Goal: Task Accomplishment & Management: Use online tool/utility

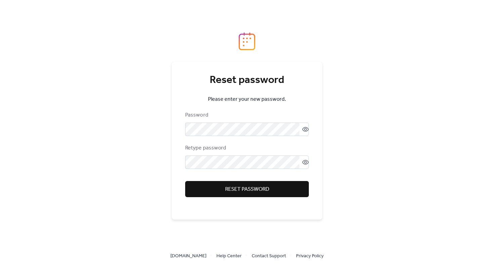
click at [255, 191] on span "Reset password" at bounding box center [247, 189] width 44 height 8
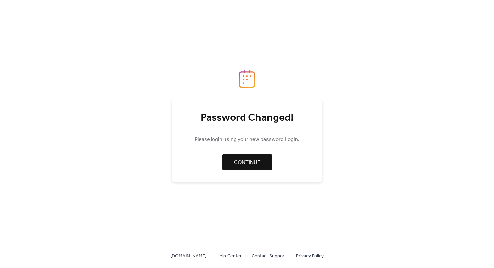
click at [253, 159] on span "Continue" at bounding box center [247, 163] width 27 height 8
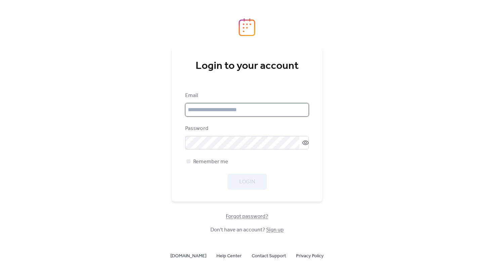
click at [214, 110] on input "email" at bounding box center [247, 109] width 124 height 13
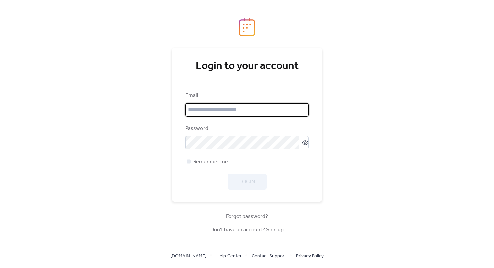
type input "**********"
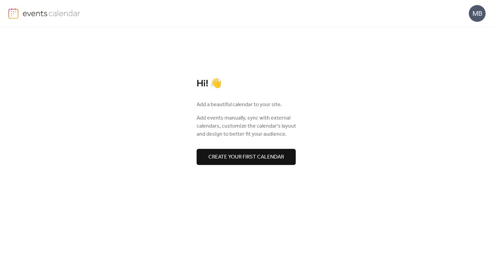
click at [243, 159] on span "Create your first calendar" at bounding box center [246, 157] width 76 height 8
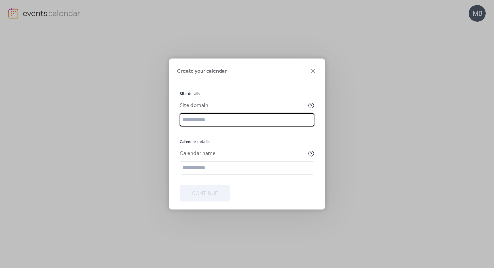
click at [230, 118] on input "text" at bounding box center [247, 119] width 134 height 13
paste input "**********"
type input "**********"
click at [225, 168] on input "text" at bounding box center [247, 167] width 134 height 13
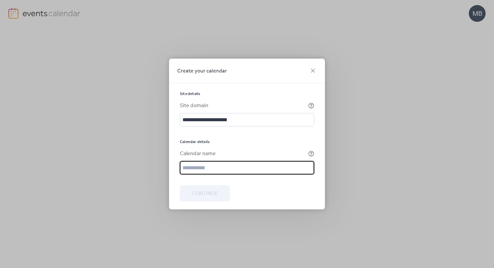
paste input "**********"
type input "**********"
click at [208, 198] on span "Continue" at bounding box center [204, 194] width 27 height 8
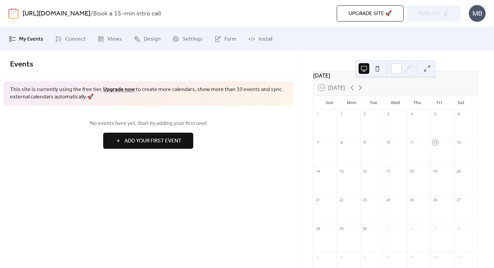
scroll to position [22, 0]
click at [150, 144] on span "Add Your First Event" at bounding box center [152, 141] width 57 height 8
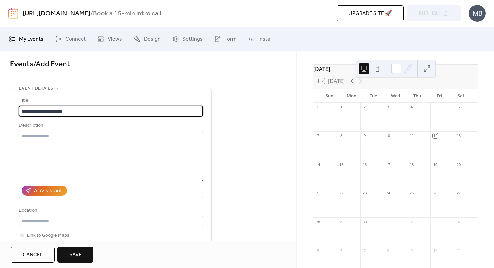
type input "**********"
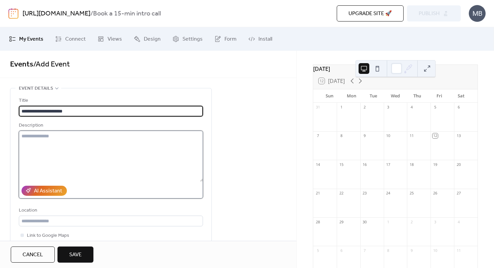
click at [121, 152] on textarea at bounding box center [111, 156] width 184 height 51
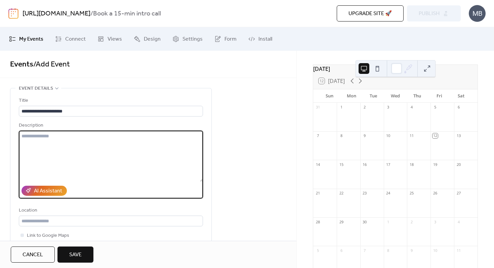
paste textarea "**********"
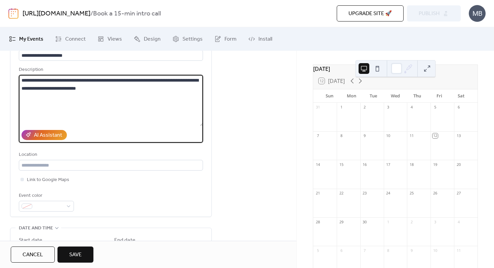
scroll to position [76, 0]
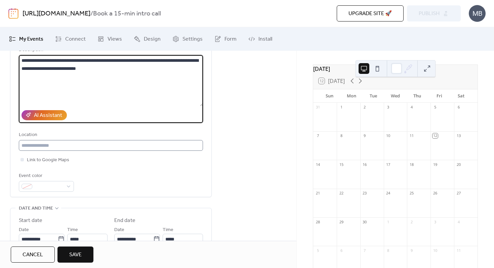
type textarea "**********"
click at [62, 144] on input "text" at bounding box center [111, 145] width 184 height 11
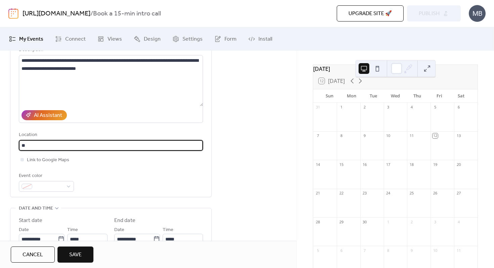
type input "*"
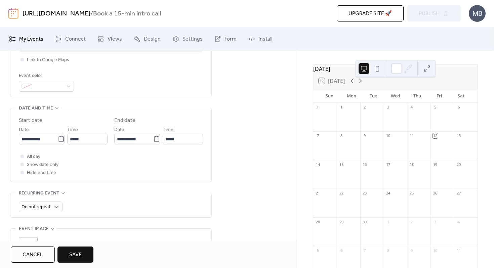
scroll to position [174, 0]
click at [36, 156] on span "All day" at bounding box center [33, 158] width 13 height 8
click at [34, 164] on span "Show date only" at bounding box center [43, 166] width 32 height 8
click at [35, 167] on span "Show date only" at bounding box center [43, 166] width 32 height 8
click at [23, 166] on div at bounding box center [21, 165] width 3 height 3
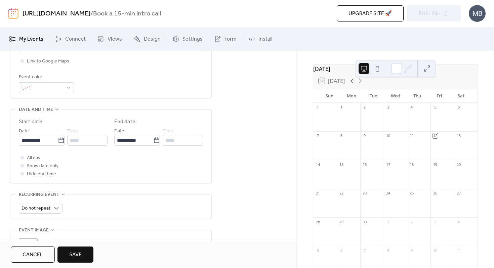
click at [26, 165] on label "Show date only" at bounding box center [39, 166] width 40 height 8
click at [40, 165] on span "Show date only" at bounding box center [43, 166] width 32 height 8
click at [78, 138] on div "*****" at bounding box center [87, 140] width 40 height 11
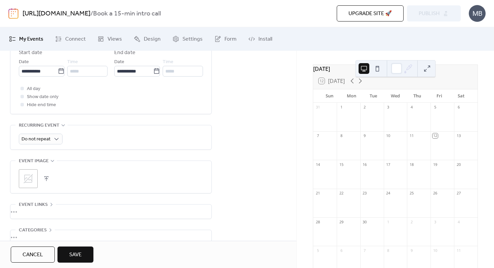
scroll to position [281, 0]
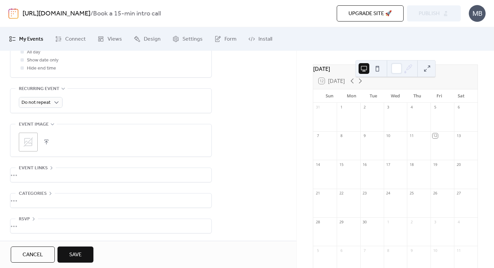
click at [38, 174] on div "•••" at bounding box center [110, 175] width 201 height 14
click at [38, 174] on div "URL Text to display Open in new tab" at bounding box center [111, 202] width 184 height 71
click at [45, 166] on span "Event links" at bounding box center [33, 168] width 29 height 8
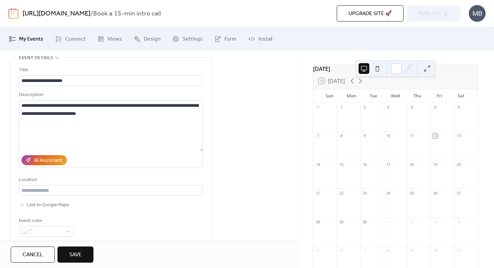
scroll to position [0, 0]
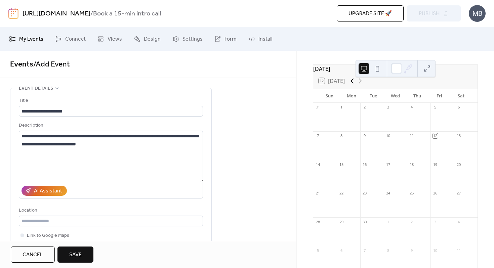
click at [351, 84] on icon at bounding box center [352, 81] width 3 height 5
click at [360, 84] on icon at bounding box center [360, 81] width 8 height 8
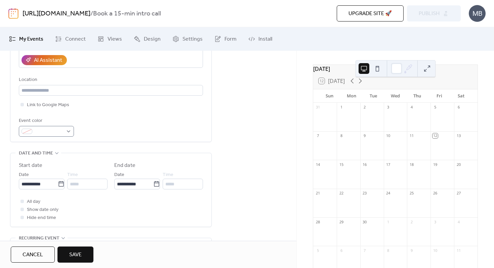
scroll to position [176, 0]
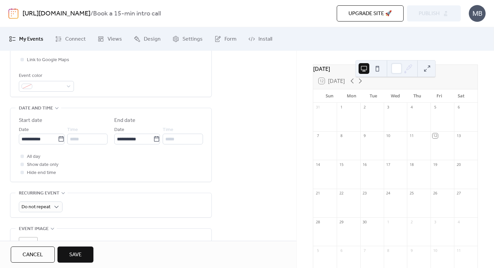
click at [50, 107] on span "Date and time" at bounding box center [36, 108] width 34 height 8
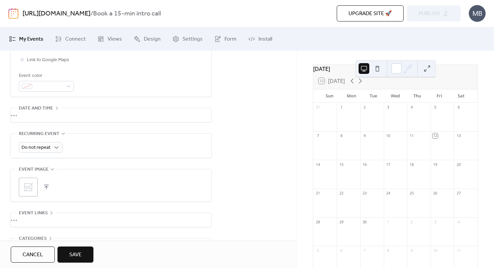
click at [50, 107] on span "Date and time" at bounding box center [36, 108] width 34 height 8
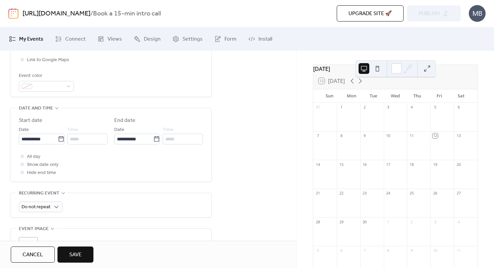
click at [24, 172] on div at bounding box center [21, 172] width 3 height 3
click at [36, 139] on input "**********" at bounding box center [38, 139] width 39 height 11
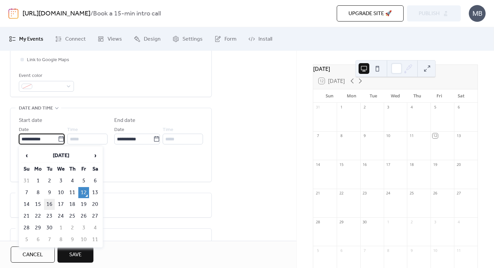
click at [48, 204] on td "16" at bounding box center [49, 204] width 11 height 11
type input "**********"
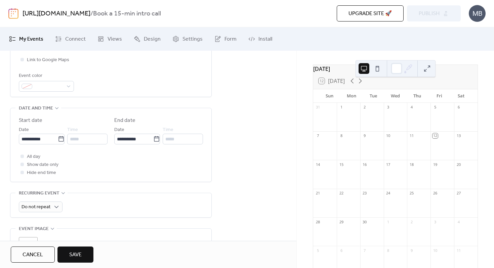
click at [80, 137] on div "*****" at bounding box center [87, 139] width 40 height 11
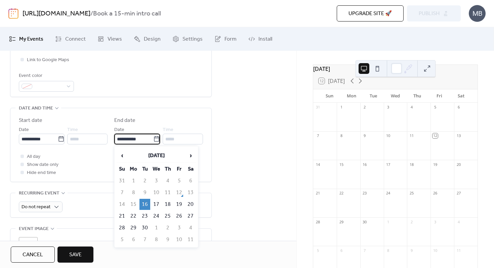
click at [132, 138] on input "**********" at bounding box center [133, 139] width 39 height 11
click at [146, 205] on td "16" at bounding box center [144, 204] width 11 height 11
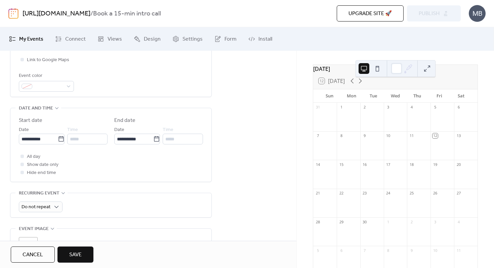
click at [175, 139] on div "*****" at bounding box center [183, 139] width 40 height 11
click at [21, 166] on div at bounding box center [21, 164] width 3 height 3
click at [25, 163] on div at bounding box center [22, 164] width 7 height 7
click at [37, 163] on span "Show date only" at bounding box center [43, 165] width 32 height 8
click at [23, 156] on icon at bounding box center [22, 156] width 2 height 2
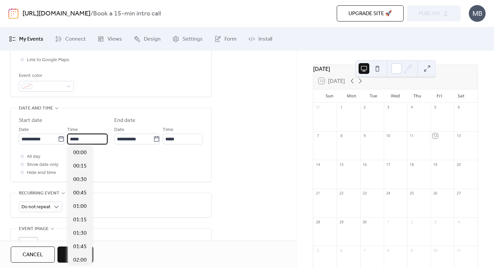
click at [91, 140] on input "*****" at bounding box center [87, 139] width 40 height 11
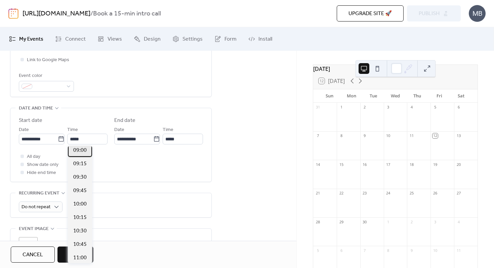
click at [85, 154] on span "09:00" at bounding box center [79, 150] width 13 height 8
type input "*****"
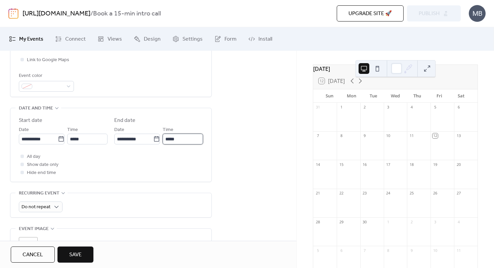
click at [178, 139] on input "*****" at bounding box center [183, 139] width 40 height 11
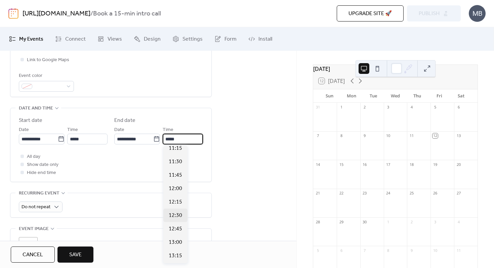
scroll to position [114, 0]
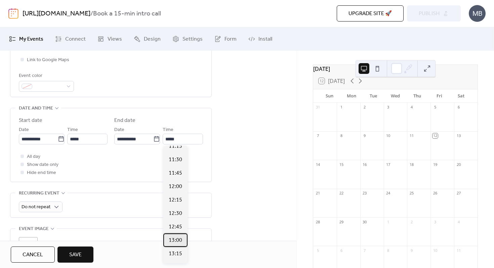
click at [178, 240] on span "13:00" at bounding box center [175, 240] width 13 height 8
type input "*****"
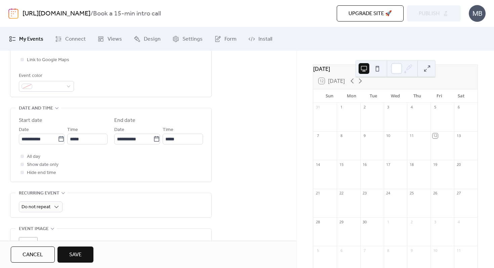
click at [231, 164] on div "**********" at bounding box center [148, 128] width 296 height 433
click at [59, 138] on icon at bounding box center [61, 139] width 7 height 7
click at [58, 138] on input "**********" at bounding box center [38, 139] width 39 height 11
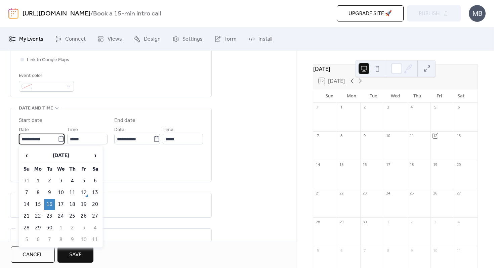
click at [50, 206] on td "16" at bounding box center [49, 204] width 11 height 11
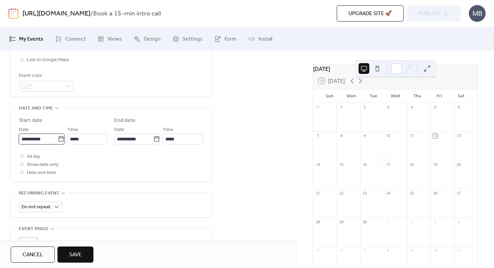
click at [43, 137] on input "**********" at bounding box center [38, 139] width 39 height 11
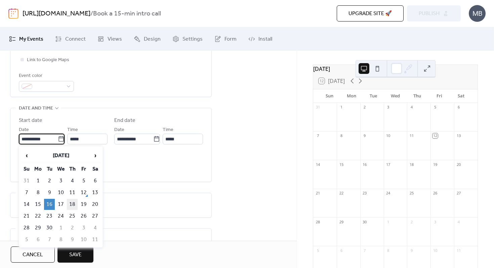
click at [73, 205] on td "18" at bounding box center [72, 204] width 11 height 11
type input "**********"
click at [32, 138] on input "**********" at bounding box center [38, 139] width 39 height 11
click at [50, 204] on td "16" at bounding box center [49, 204] width 11 height 11
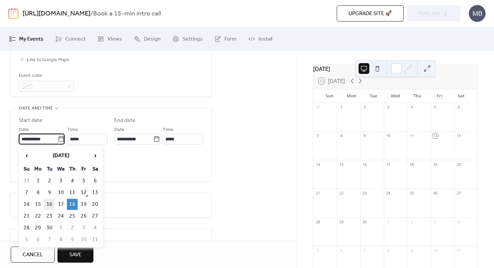
type input "**********"
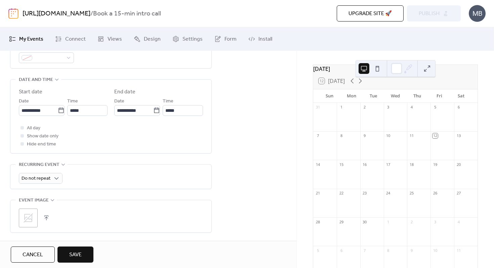
scroll to position [281, 0]
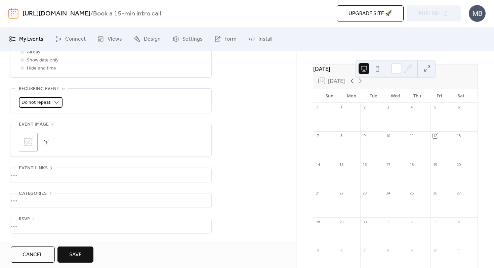
click at [51, 103] on div "Do not repeat" at bounding box center [41, 102] width 44 height 11
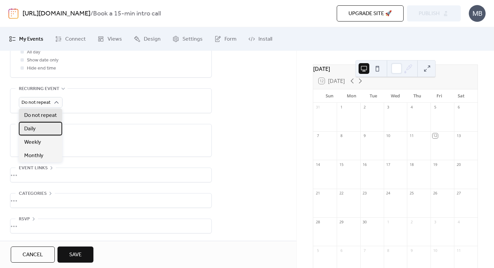
click at [42, 129] on div "Daily" at bounding box center [40, 128] width 43 height 13
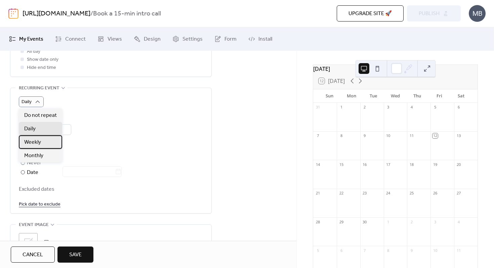
click at [37, 139] on span "Weekly" at bounding box center [32, 142] width 17 height 8
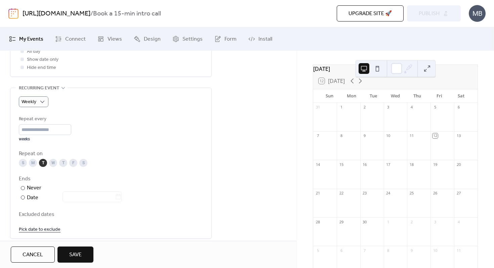
click at [63, 164] on div "T" at bounding box center [63, 163] width 8 height 8
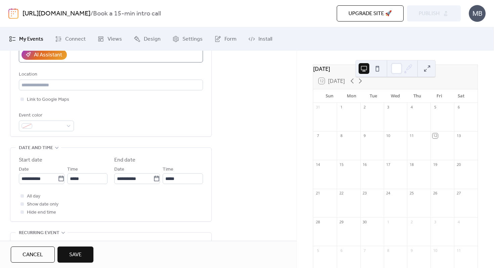
scroll to position [129, 0]
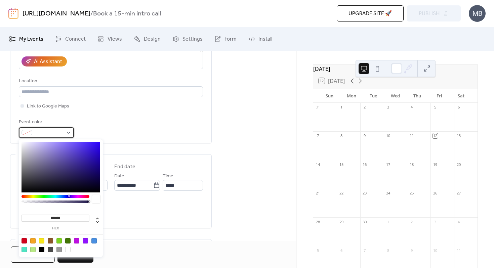
click at [64, 137] on div at bounding box center [46, 132] width 55 height 11
click at [85, 241] on div at bounding box center [85, 240] width 5 height 5
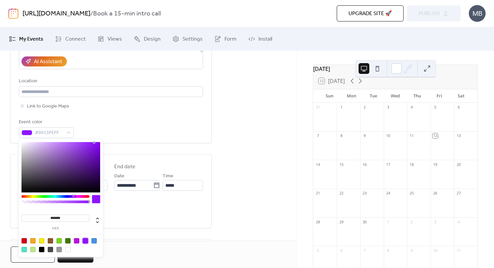
click at [69, 250] on div at bounding box center [67, 249] width 5 height 5
type input "*******"
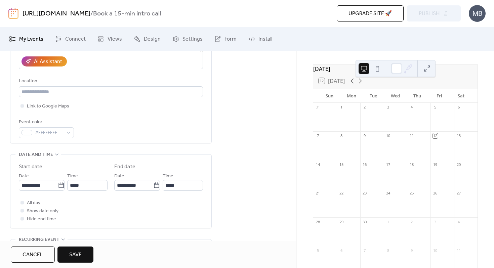
click at [226, 105] on div "**********" at bounding box center [148, 238] width 296 height 559
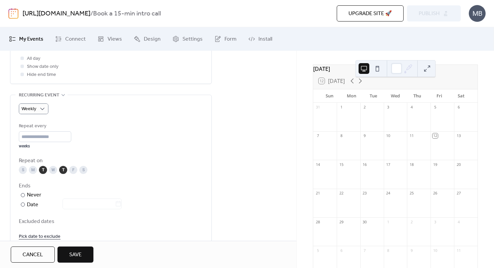
scroll to position [282, 0]
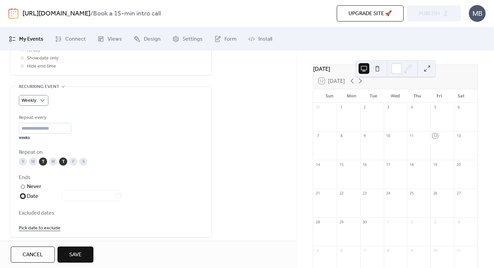
click at [28, 199] on div "Date" at bounding box center [74, 196] width 95 height 9
click at [122, 197] on icon at bounding box center [118, 195] width 7 height 7
click at [115, 197] on input "text" at bounding box center [88, 195] width 52 height 11
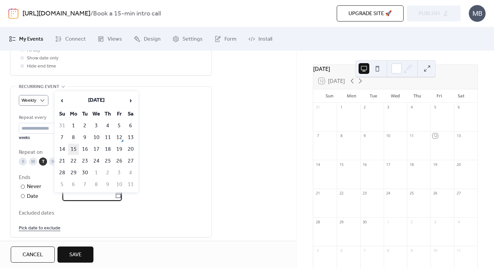
click at [73, 150] on td "15" at bounding box center [73, 149] width 11 height 11
type input "**********"
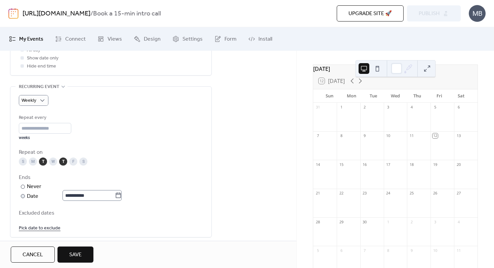
click at [122, 194] on icon at bounding box center [118, 195] width 7 height 7
click at [115, 194] on input "**********" at bounding box center [88, 195] width 52 height 11
click at [32, 186] on div "Never" at bounding box center [34, 187] width 15 height 8
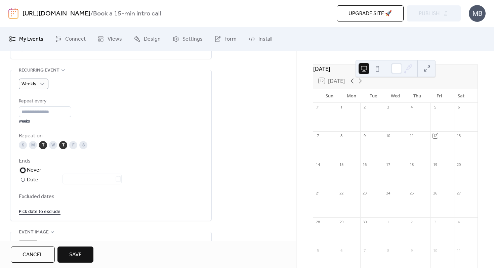
scroll to position [301, 0]
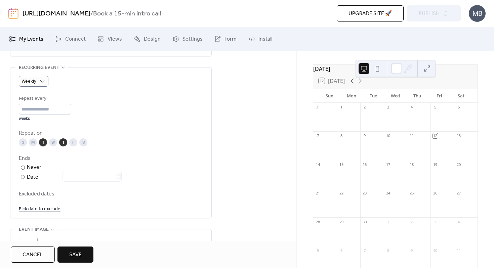
click at [46, 209] on link "Pick date to exclude" at bounding box center [40, 209] width 42 height 8
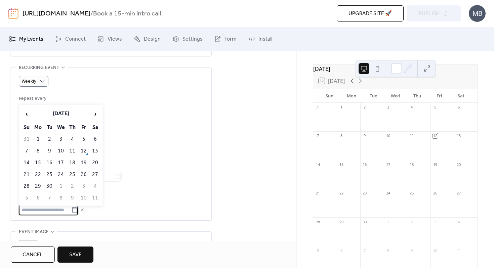
click at [167, 122] on div "Repeat every * weeks Repeat on S M T W T F S Ends ​ Never ​ Date Excluded dates" at bounding box center [111, 155] width 184 height 121
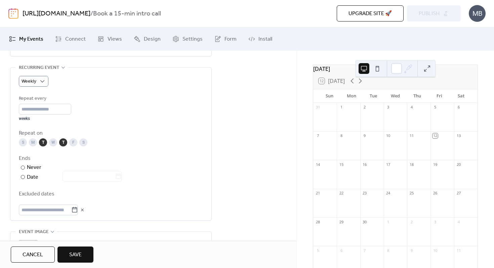
scroll to position [409, 0]
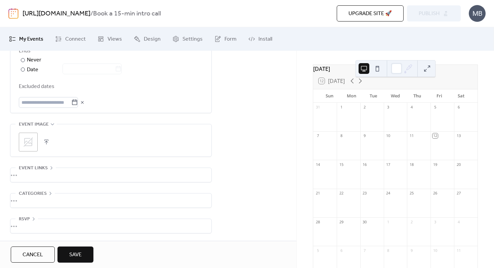
click at [75, 254] on span "Save" at bounding box center [75, 255] width 12 height 8
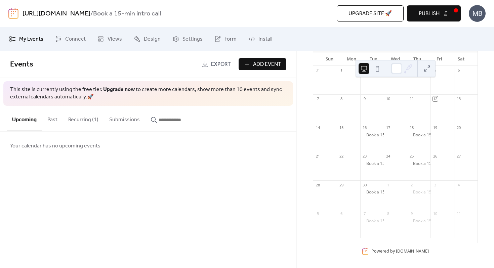
scroll to position [59, 0]
click at [368, 203] on div "Book a 15-min intro call" at bounding box center [372, 197] width 24 height 17
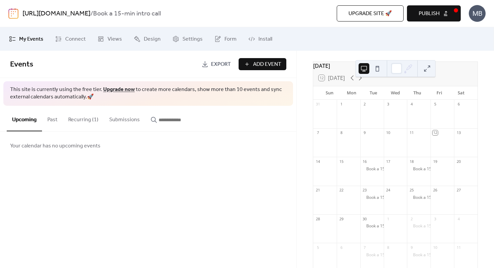
scroll to position [0, 0]
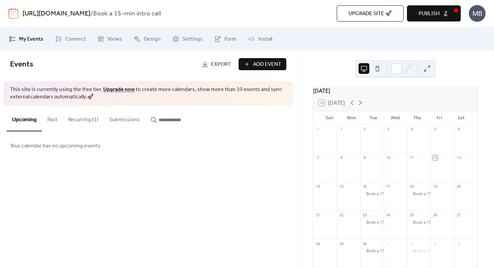
click at [77, 123] on button "Recurring (1)" at bounding box center [83, 118] width 41 height 25
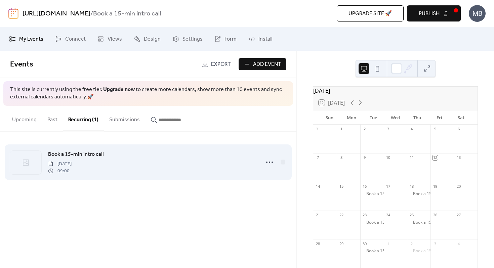
click at [91, 149] on div "Book a 15-min intro call [DATE] 09:00" at bounding box center [148, 162] width 276 height 41
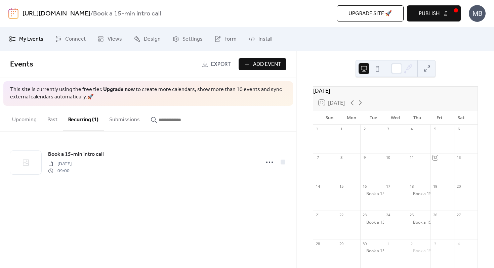
scroll to position [12, 0]
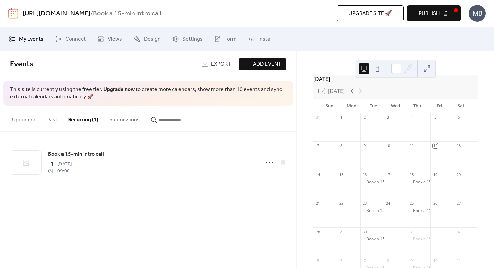
click at [369, 185] on div "Book a 15-min intro call" at bounding box center [388, 182] width 44 height 6
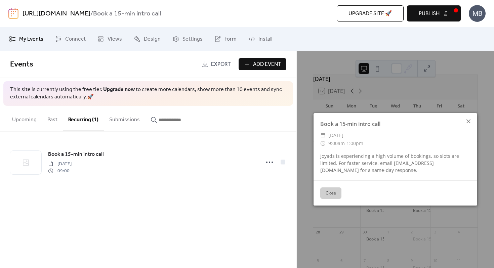
click at [470, 119] on icon at bounding box center [468, 121] width 8 height 8
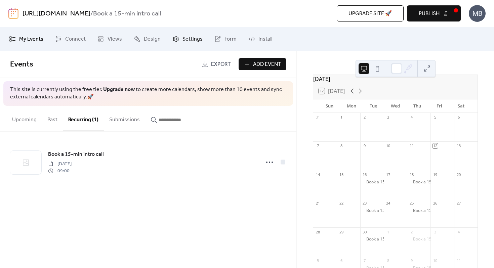
click at [177, 42] on link "Settings" at bounding box center [187, 39] width 40 height 18
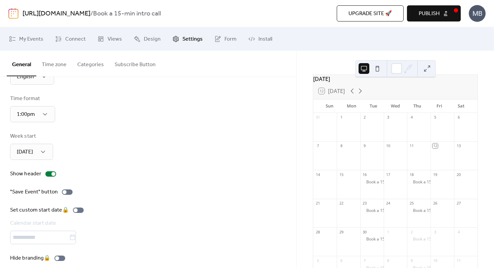
scroll to position [33, 0]
click at [60, 260] on div "Hide branding 🔒" at bounding box center [39, 259] width 58 height 8
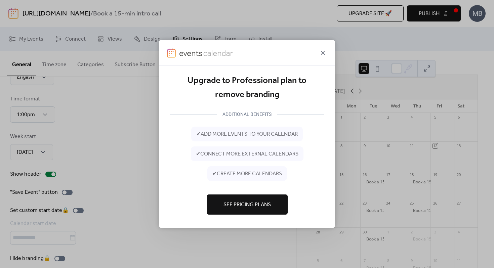
click at [326, 52] on icon at bounding box center [323, 53] width 8 height 8
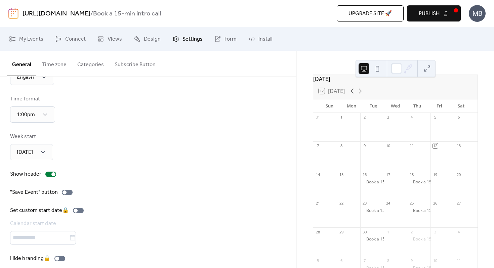
scroll to position [0, 0]
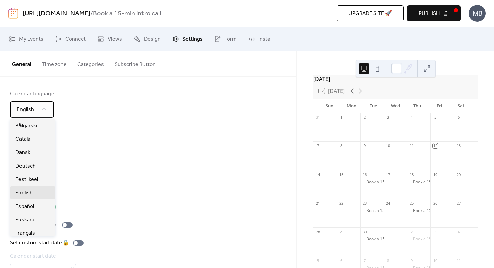
click at [38, 107] on div "English" at bounding box center [32, 109] width 44 height 16
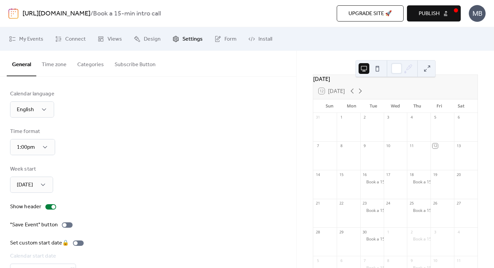
click at [125, 123] on div "Calendar language English Time format 1:00pm Week start [DATE] Show header "Sav…" at bounding box center [148, 192] width 276 height 205
click at [49, 66] on button "Time zone" at bounding box center [54, 63] width 36 height 25
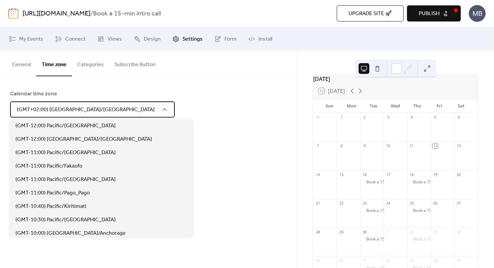
click at [81, 111] on div "(GMT+02:00) [GEOGRAPHIC_DATA]/[GEOGRAPHIC_DATA]" at bounding box center [92, 109] width 165 height 16
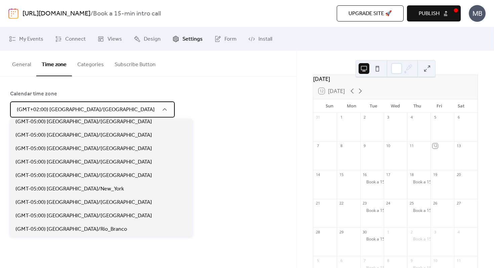
scroll to position [564, 0]
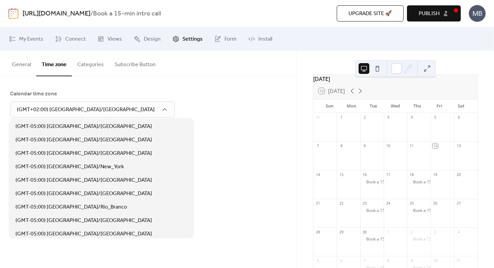
click at [200, 130] on div "Event timezone display options" at bounding box center [147, 132] width 275 height 8
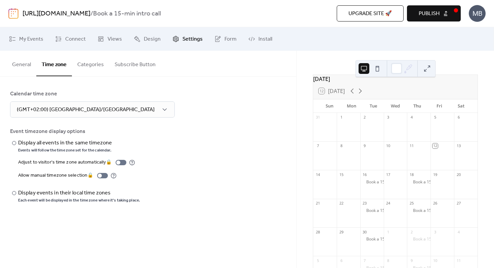
click at [83, 69] on button "Categories" at bounding box center [90, 63] width 37 height 25
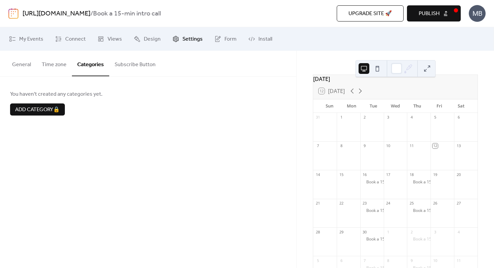
click at [125, 63] on button "Subscribe Button" at bounding box center [135, 63] width 52 height 25
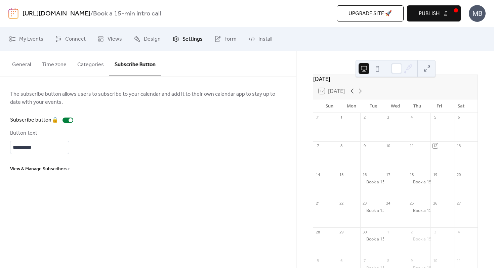
click at [29, 62] on button "General" at bounding box center [22, 63] width 30 height 25
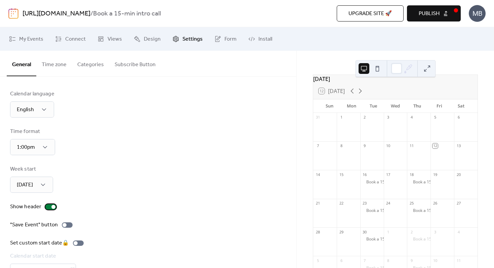
click at [47, 206] on div at bounding box center [50, 206] width 11 height 5
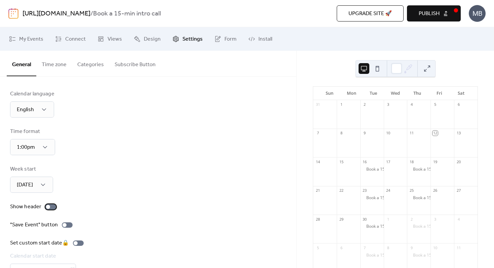
click at [49, 206] on div at bounding box center [48, 207] width 4 height 4
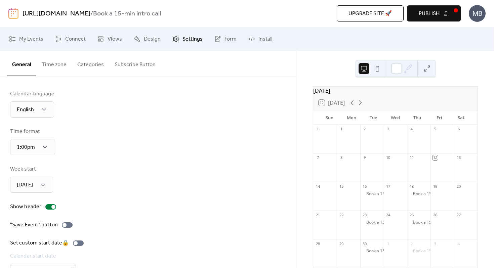
click at [406, 67] on icon at bounding box center [408, 68] width 10 height 10
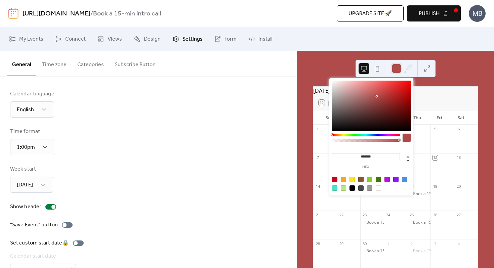
click at [376, 96] on div at bounding box center [371, 106] width 79 height 50
click at [379, 188] on div at bounding box center [377, 187] width 5 height 5
type input "*******"
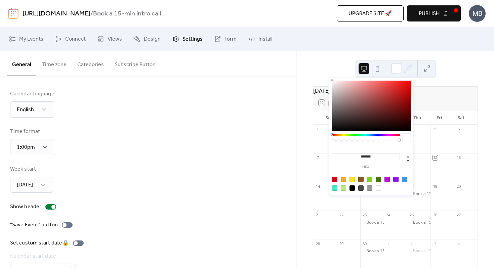
click at [252, 155] on div "Calendar language English Time format 1:00pm Week start [DATE] Show header "Sav…" at bounding box center [148, 192] width 276 height 205
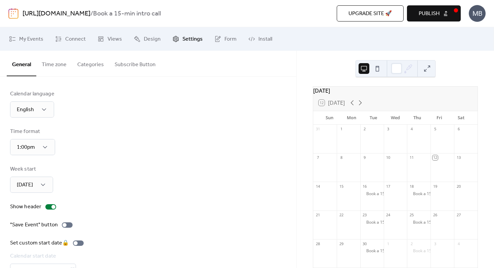
click at [49, 66] on button "Time zone" at bounding box center [54, 63] width 36 height 25
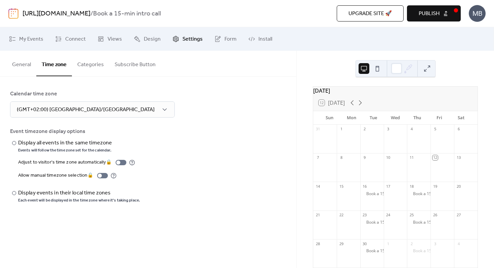
click at [84, 65] on button "Categories" at bounding box center [90, 63] width 37 height 25
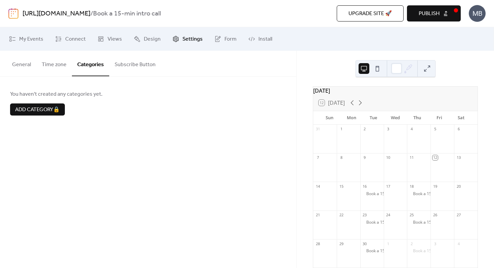
click at [45, 64] on button "Time zone" at bounding box center [54, 63] width 36 height 25
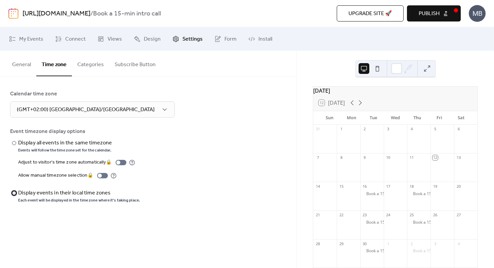
click at [14, 192] on div at bounding box center [14, 193] width 4 height 4
click at [85, 65] on button "Categories" at bounding box center [90, 63] width 37 height 25
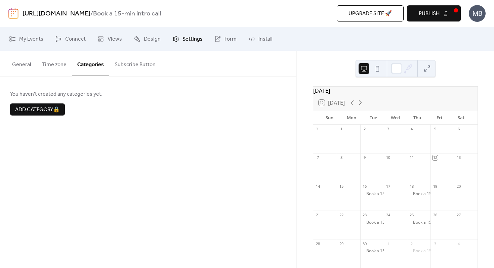
click at [131, 64] on button "Subscribe Button" at bounding box center [135, 63] width 52 height 25
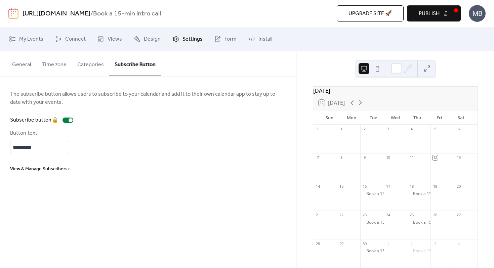
click at [373, 197] on div "Book a 15-min intro call" at bounding box center [388, 194] width 44 height 6
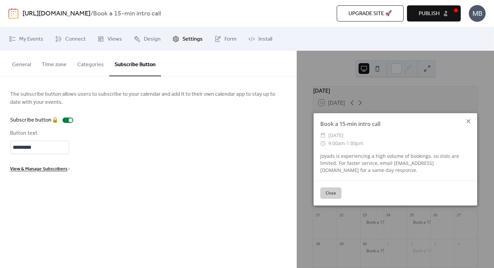
click at [467, 123] on icon at bounding box center [468, 121] width 8 height 8
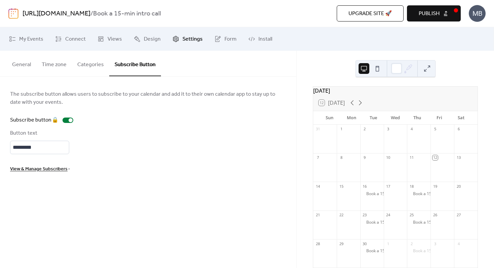
click at [198, 40] on span "Settings" at bounding box center [192, 39] width 20 height 8
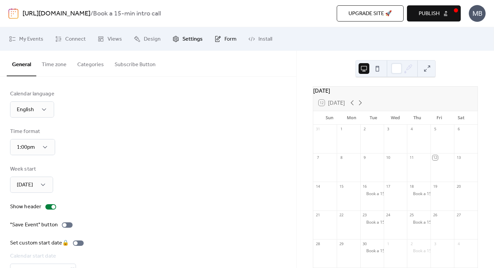
click at [230, 40] on span "Form" at bounding box center [230, 39] width 12 height 8
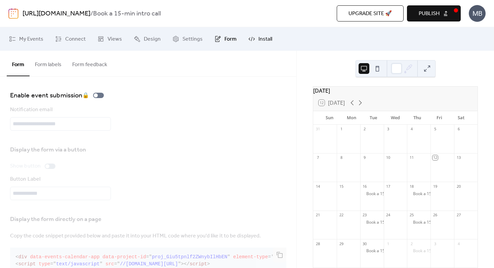
click at [266, 36] on span "Install" at bounding box center [265, 39] width 14 height 8
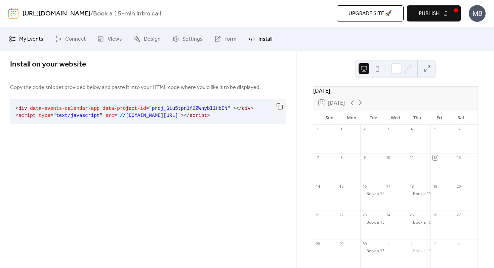
click at [27, 39] on span "My Events" at bounding box center [31, 39] width 24 height 8
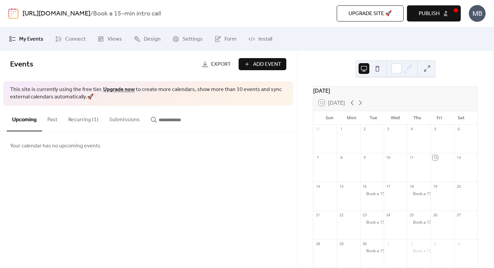
click at [81, 120] on button "Recurring (1)" at bounding box center [83, 118] width 41 height 25
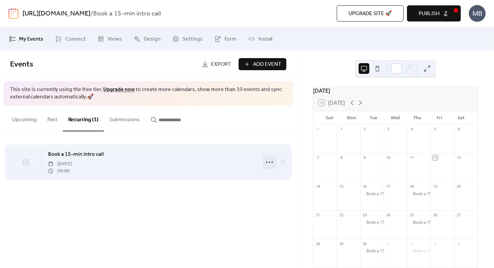
click at [272, 164] on icon at bounding box center [269, 162] width 11 height 11
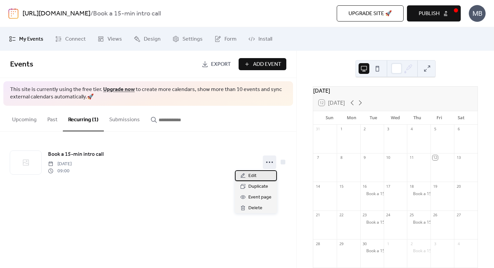
click at [261, 173] on div "Edit" at bounding box center [256, 175] width 42 height 11
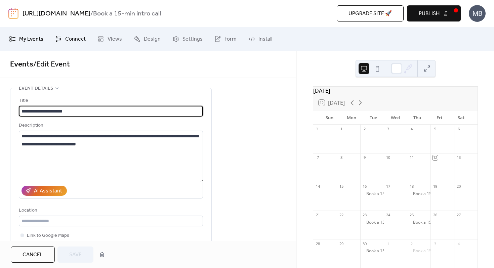
click at [74, 39] on span "Connect" at bounding box center [75, 39] width 20 height 8
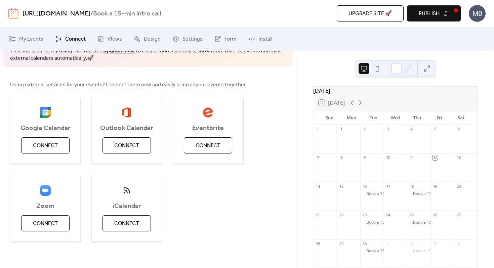
scroll to position [40, 0]
click at [55, 149] on span "Connect" at bounding box center [45, 145] width 25 height 8
click at [49, 124] on span "Google Calendar" at bounding box center [45, 128] width 70 height 8
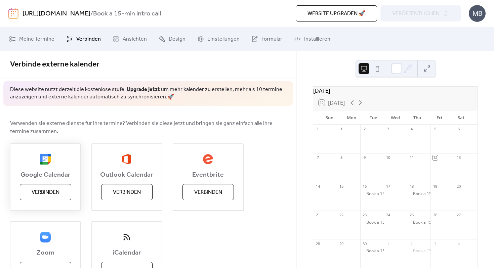
click at [34, 196] on span "Verbinden" at bounding box center [46, 192] width 28 height 8
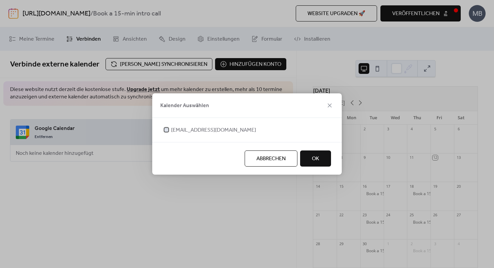
click at [202, 129] on span "info@joyads.io" at bounding box center [213, 130] width 85 height 8
click at [309, 161] on button "OK" at bounding box center [315, 158] width 31 height 16
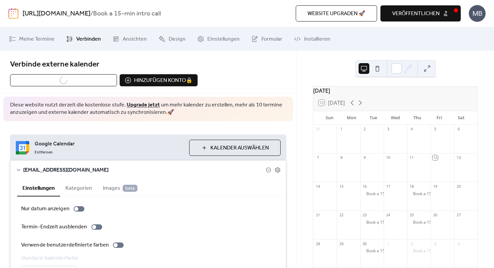
scroll to position [31, 0]
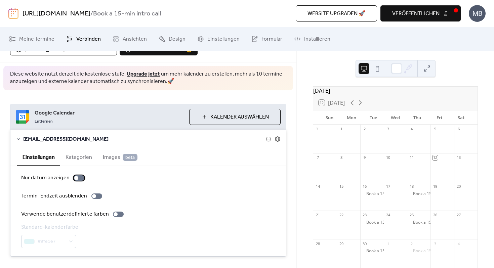
click at [80, 175] on div at bounding box center [79, 177] width 11 height 5
click at [81, 148] on button "Kategorien" at bounding box center [78, 156] width 37 height 16
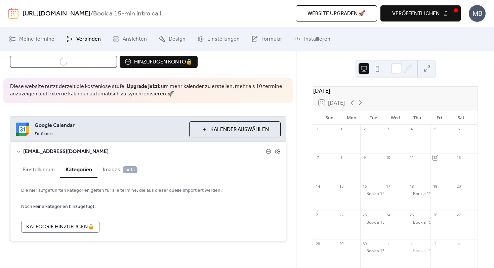
scroll to position [3, 0]
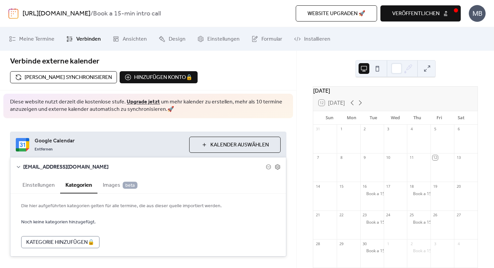
click at [114, 181] on span "Images beta" at bounding box center [120, 185] width 35 height 8
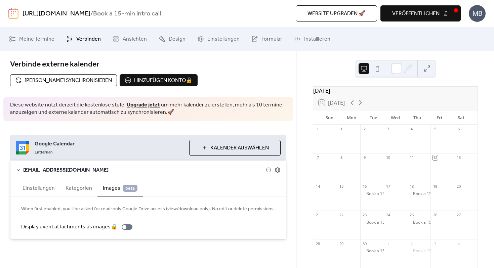
scroll to position [0, 0]
click at [31, 179] on button "Einstellungen" at bounding box center [38, 187] width 43 height 16
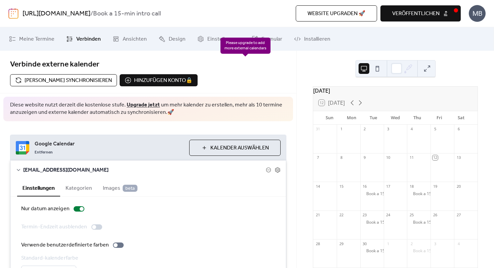
click at [197, 74] on div "Hinzufügen konto 🔒 🔒" at bounding box center [159, 80] width 78 height 12
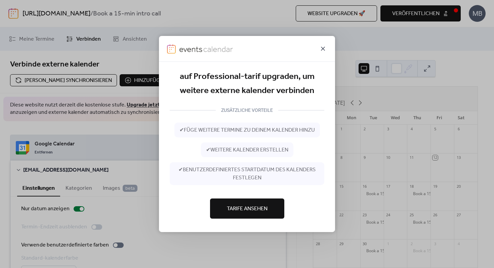
click at [320, 45] on icon at bounding box center [323, 49] width 8 height 8
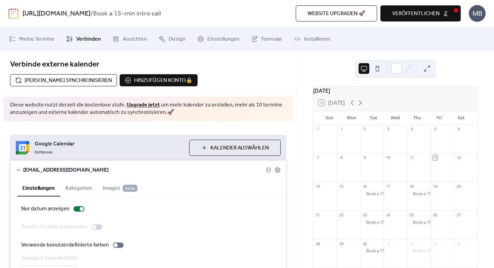
click at [85, 41] on span "Verbinden" at bounding box center [88, 39] width 25 height 8
click at [17, 169] on icon at bounding box center [18, 170] width 3 height 2
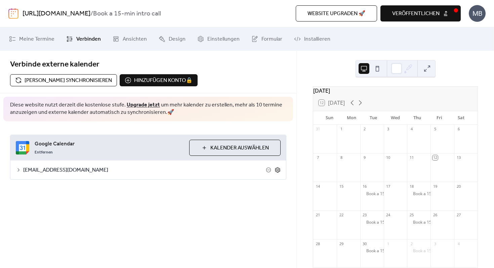
click at [277, 167] on icon at bounding box center [277, 170] width 6 height 6
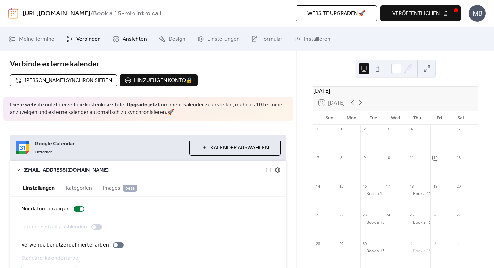
click at [127, 37] on span "Ansichten" at bounding box center [135, 39] width 24 height 8
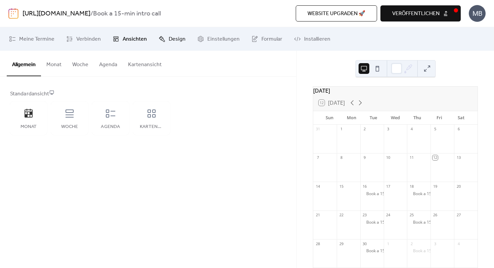
click at [170, 36] on span "Design" at bounding box center [177, 39] width 17 height 8
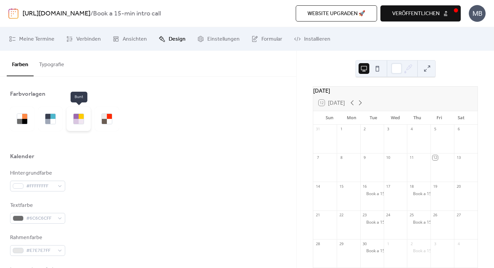
click at [75, 123] on div at bounding box center [76, 121] width 5 height 5
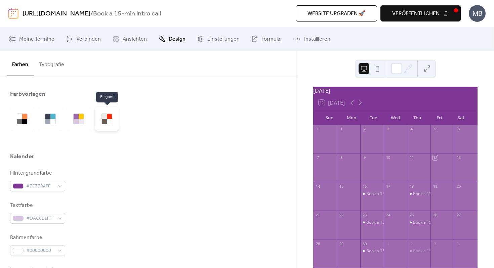
click at [106, 124] on div at bounding box center [107, 119] width 24 height 24
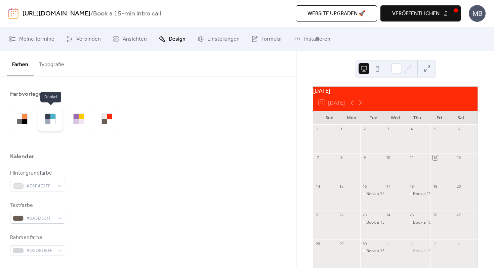
click at [52, 120] on div at bounding box center [52, 121] width 5 height 5
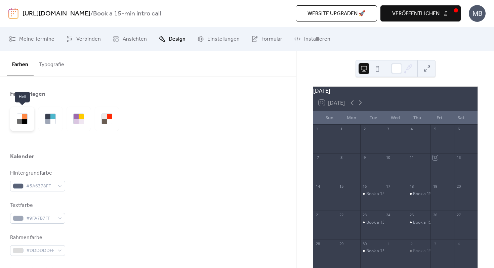
click at [20, 119] on div at bounding box center [19, 121] width 5 height 5
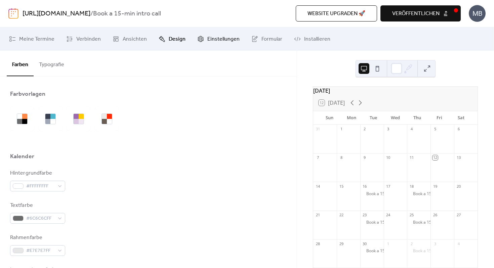
click at [221, 38] on span "Einstellungen" at bounding box center [223, 39] width 32 height 8
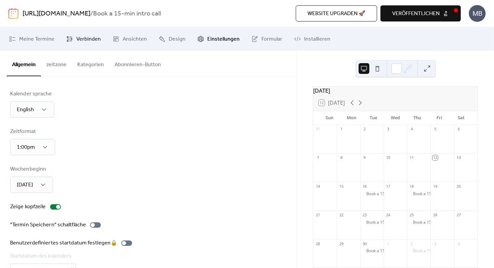
click at [92, 34] on link "Verbinden" at bounding box center [83, 39] width 45 height 18
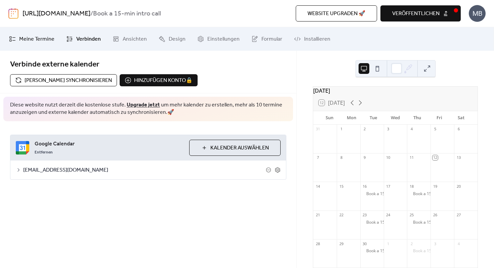
click at [38, 35] on span "Meine Termine" at bounding box center [36, 39] width 35 height 8
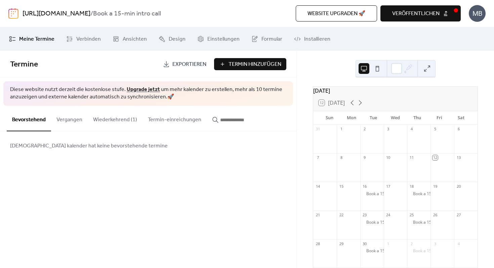
click at [120, 115] on button "Wiederkehrend (1)" at bounding box center [115, 118] width 55 height 25
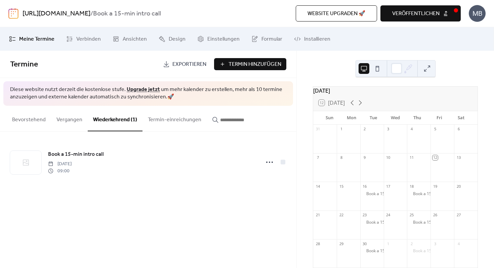
click at [167, 121] on button "Termin-einreichungen" at bounding box center [174, 118] width 64 height 25
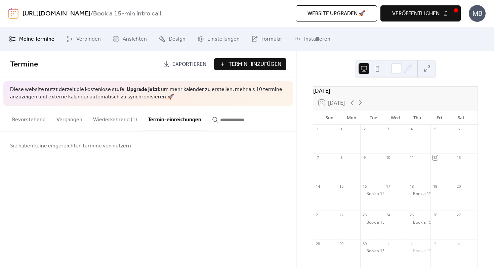
click at [223, 115] on button "button" at bounding box center [236, 118] width 59 height 25
click at [142, 34] on link "Ansichten" at bounding box center [129, 39] width 44 height 18
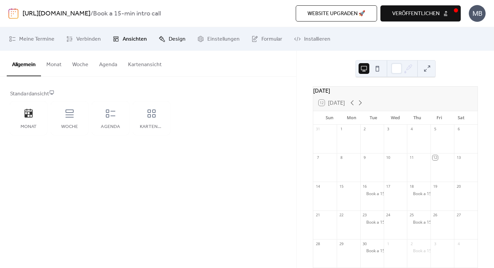
click at [174, 35] on span "Design" at bounding box center [177, 39] width 17 height 8
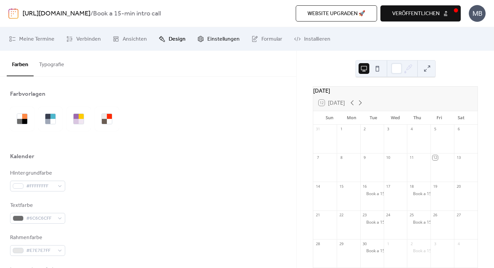
click at [207, 38] on span "Einstellungen" at bounding box center [223, 39] width 32 height 8
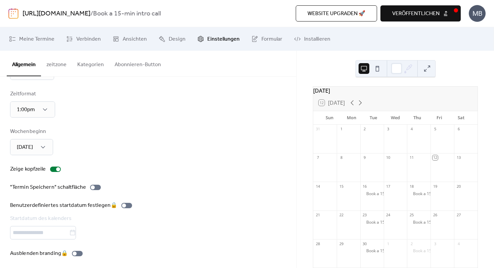
scroll to position [41, 0]
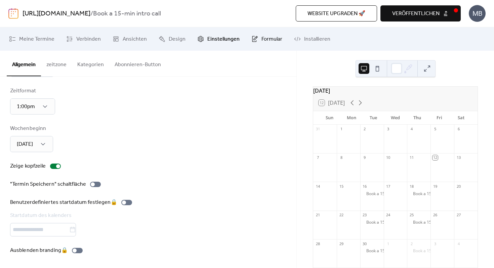
click at [261, 39] on span "Formular" at bounding box center [271, 39] width 21 height 8
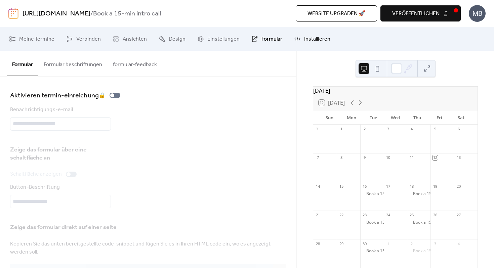
click at [315, 38] on span "Installieren" at bounding box center [317, 39] width 26 height 8
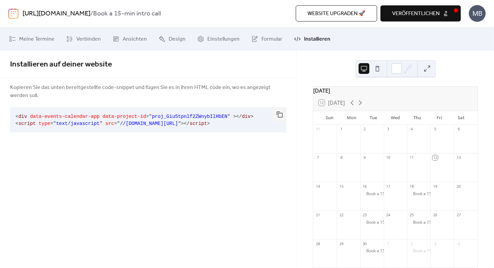
click at [414, 17] on span "veröffentlichen" at bounding box center [415, 14] width 47 height 8
